Goal: Information Seeking & Learning: Learn about a topic

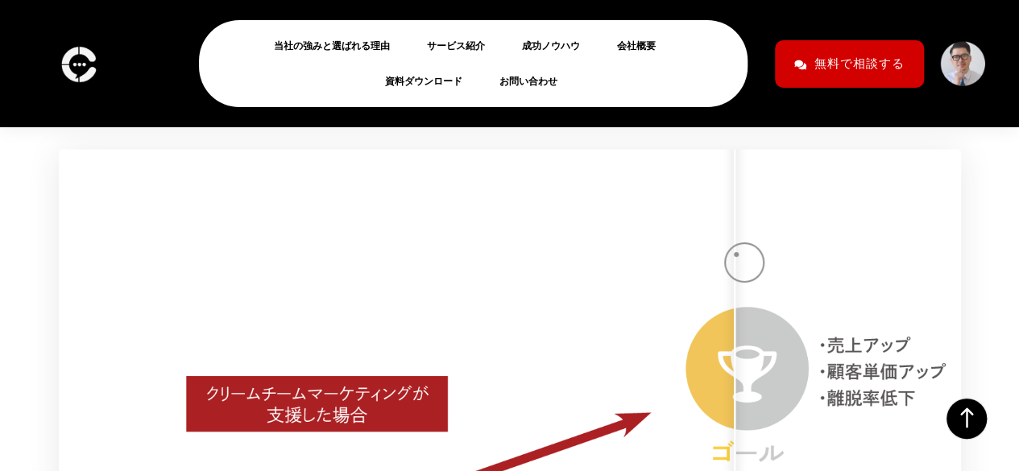
scroll to position [10827, 0]
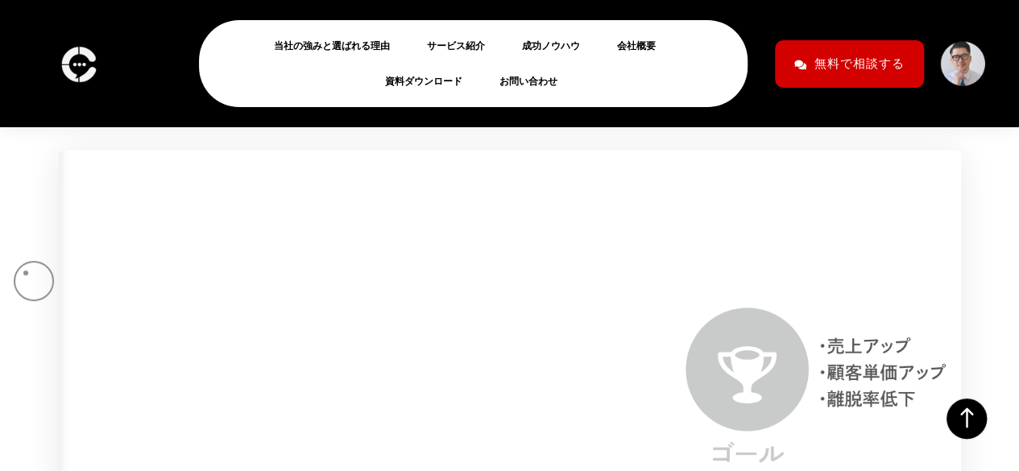
drag, startPoint x: 734, startPoint y: 269, endPoint x: 26, endPoint y: 273, distance: 708.6
click at [26, 273] on div "Why Me [PERSON_NAME] へ の 提 供 価 値 業界に特化したノウハウと経験豊富なコンサルタントの伴走により、 無駄な時間やコストをかけず、…" at bounding box center [509, 393] width 1019 height 952
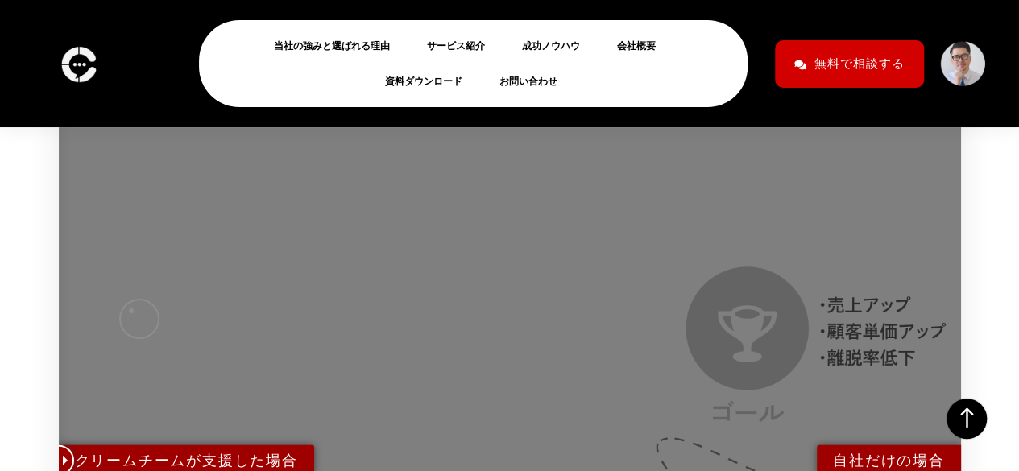
scroll to position [10867, 0]
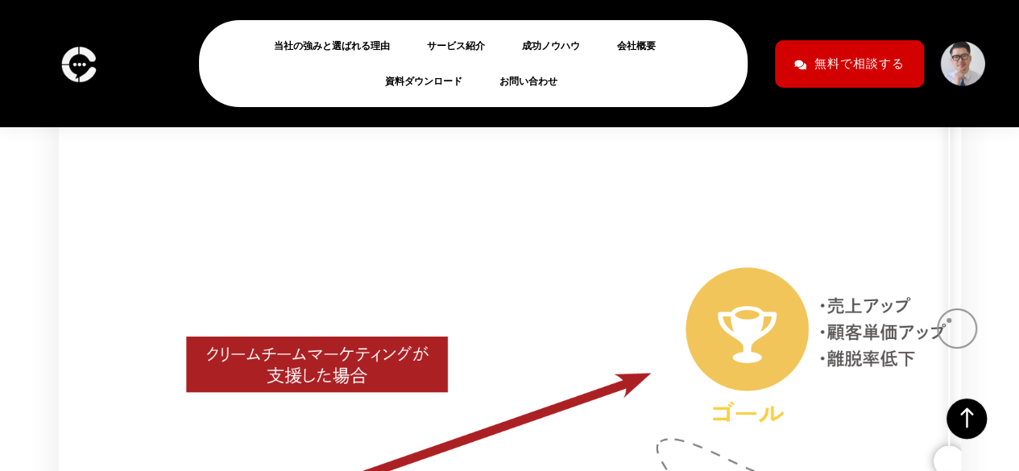
drag, startPoint x: 66, startPoint y: 232, endPoint x: 960, endPoint y: 323, distance: 898.4
click at [960, 323] on div at bounding box center [510, 461] width 918 height 718
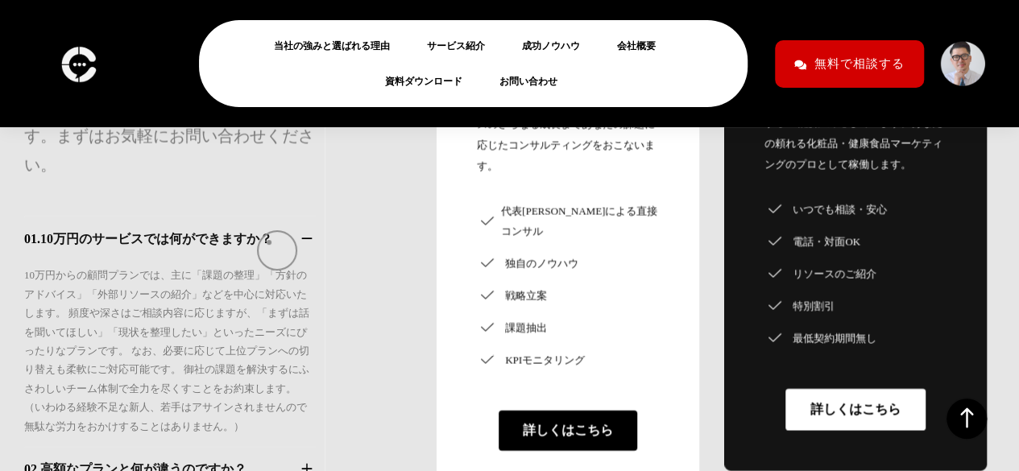
scroll to position [13923, 0]
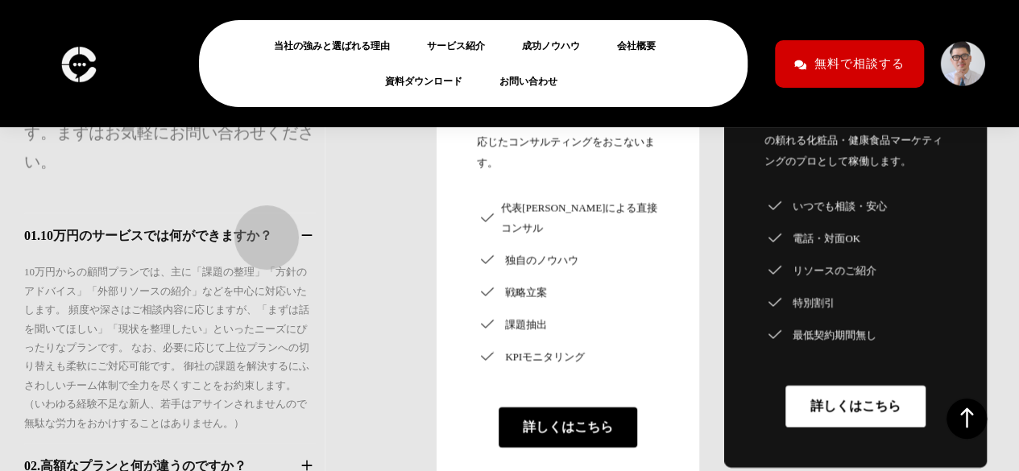
click at [258, 456] on button "02. 高額なプランと何が違うのですか？" at bounding box center [169, 466] width 291 height 21
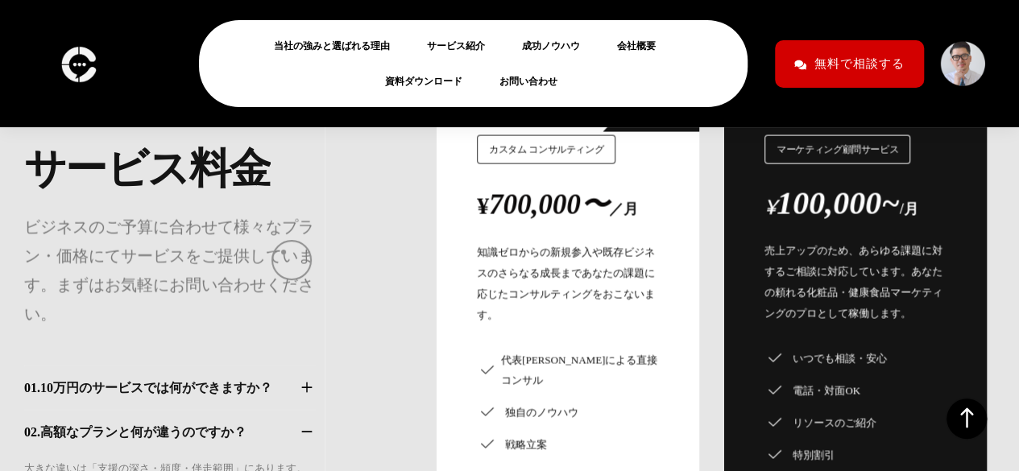
scroll to position [13770, 0]
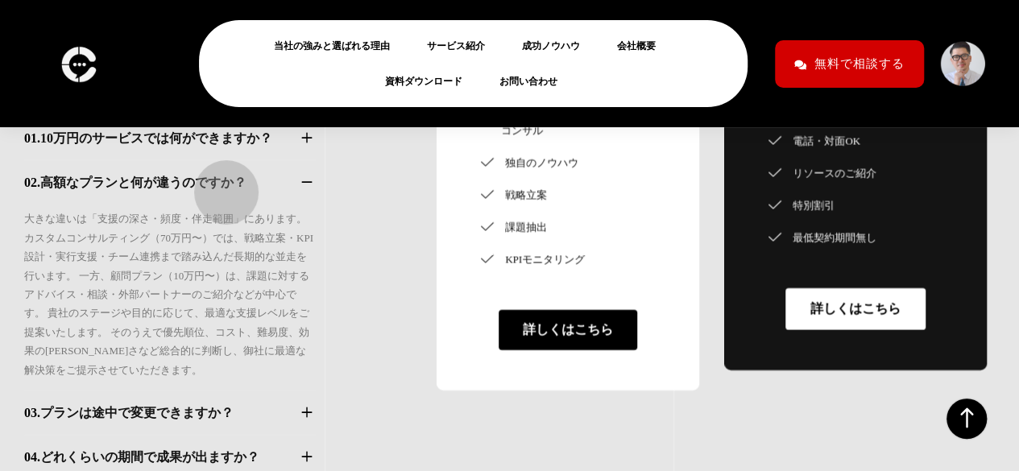
click at [218, 403] on button "03. プランは途中で変更できますか？" at bounding box center [169, 413] width 291 height 21
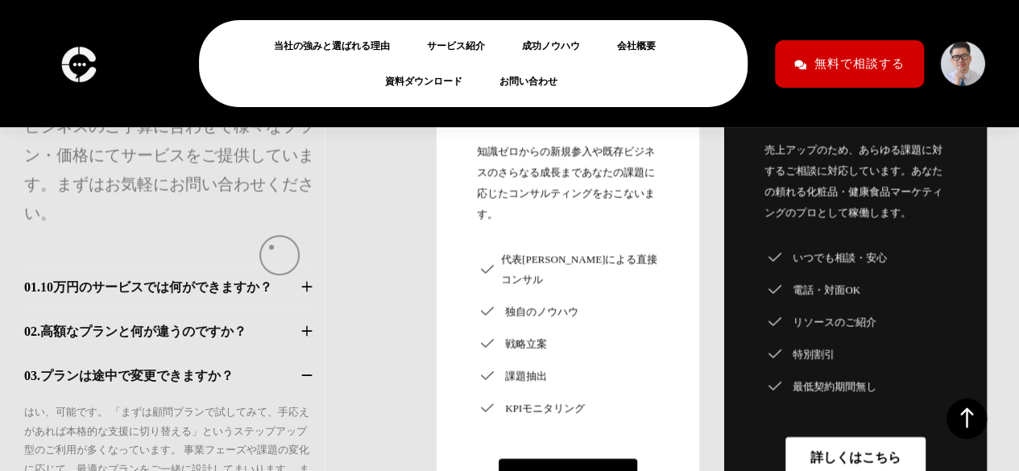
scroll to position [13870, 0]
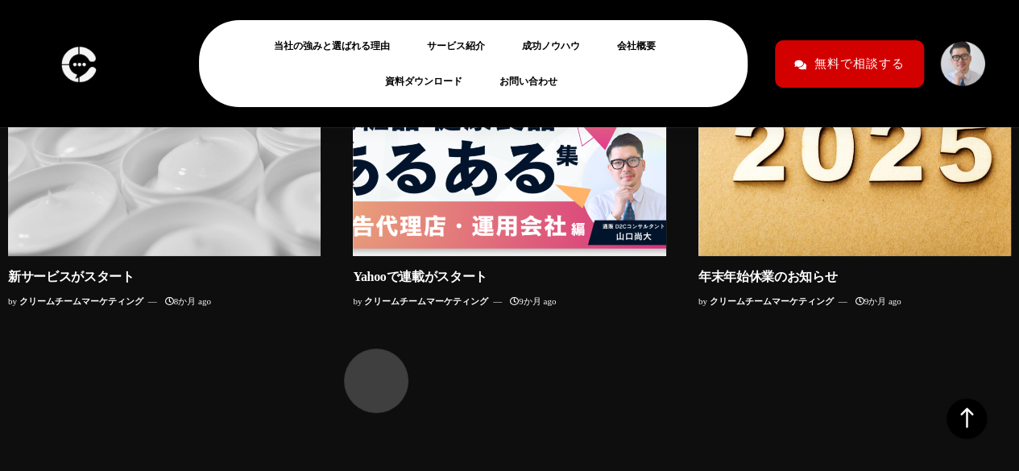
scroll to position [15871, 0]
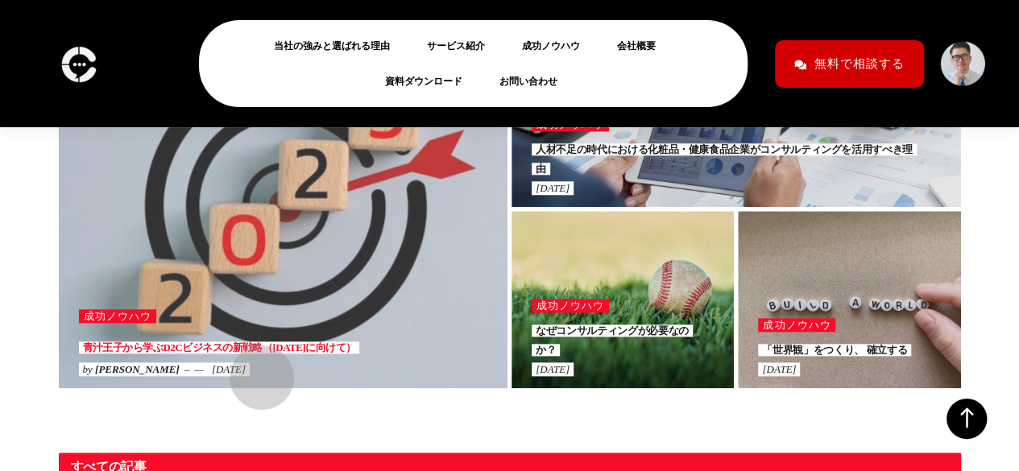
scroll to position [783, 0]
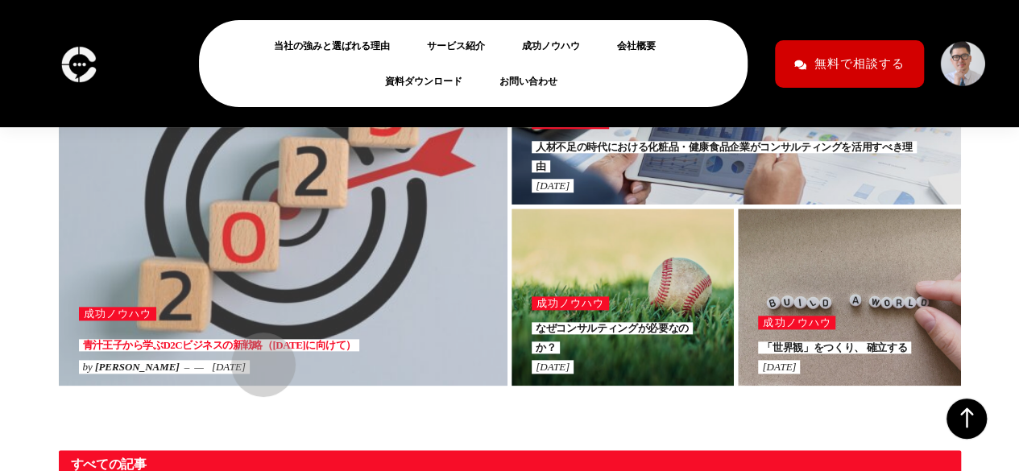
click at [256, 351] on link "青汁王子から学ぶD2Cビジネスの新戦略（2025年に向けて）" at bounding box center [219, 345] width 281 height 12
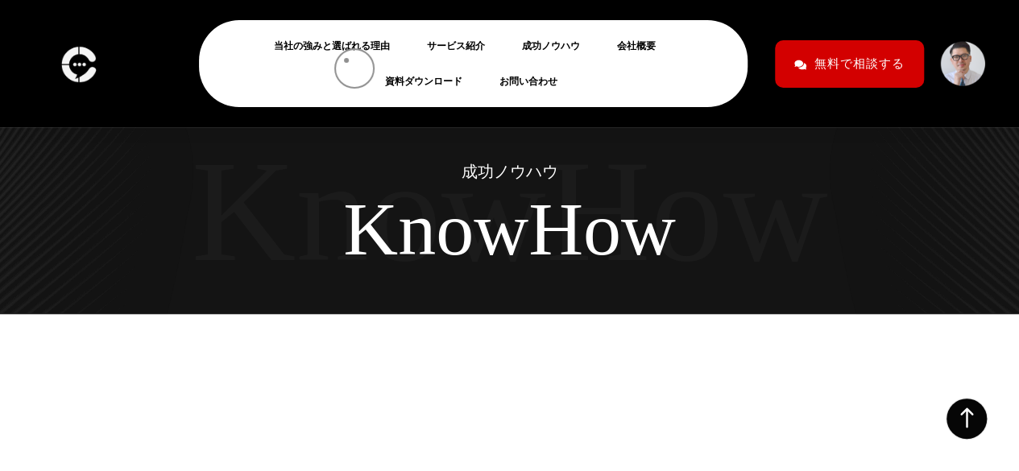
scroll to position [783, 0]
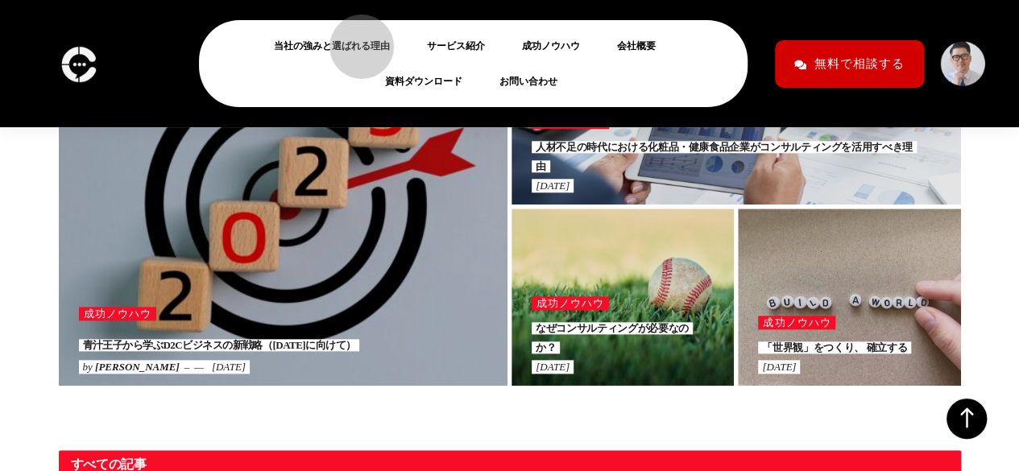
click at [353, 38] on link "当社の強みと選ばれる理由" at bounding box center [338, 45] width 129 height 19
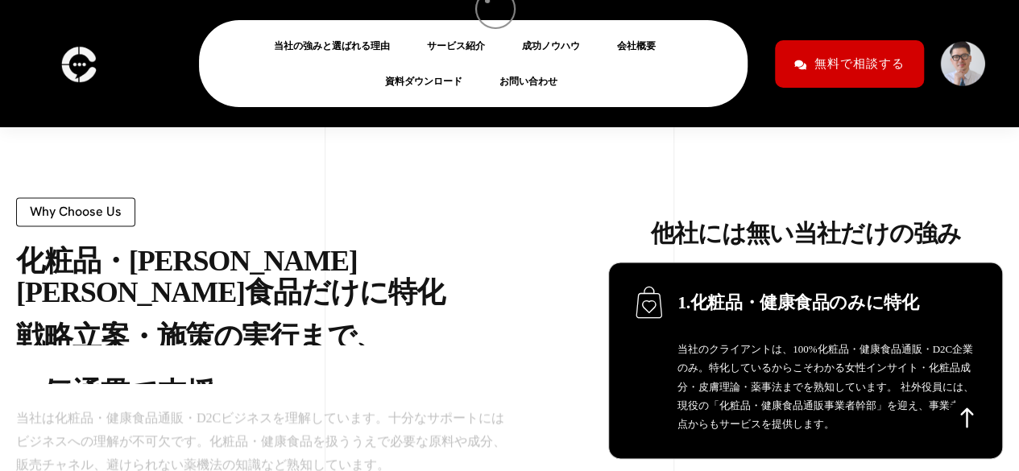
scroll to position [1004, 0]
